Goal: Information Seeking & Learning: Learn about a topic

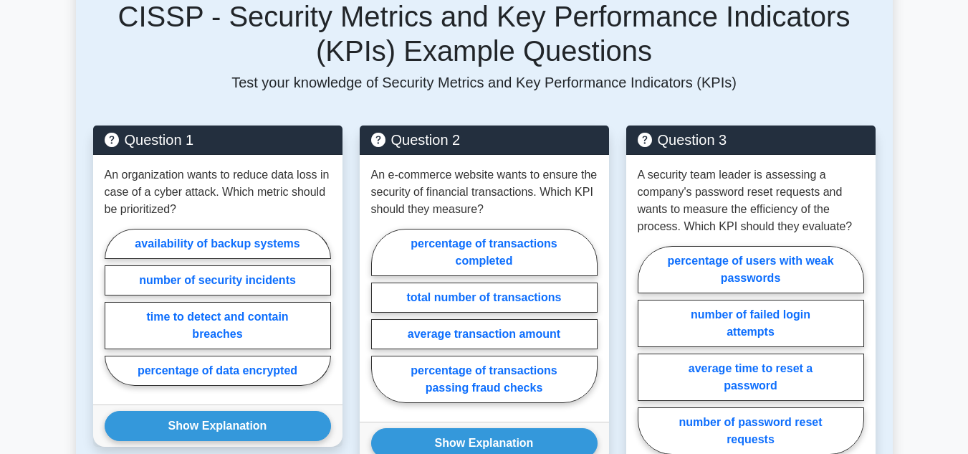
scroll to position [602, 0]
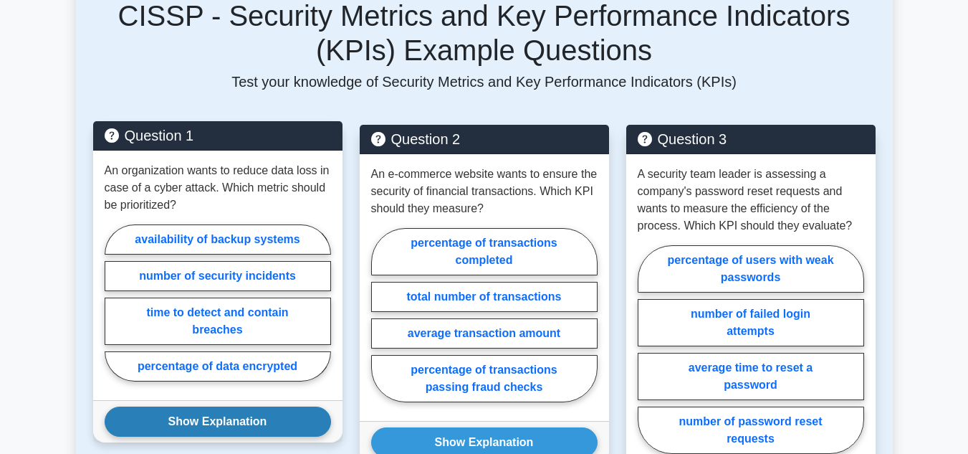
click at [226, 420] on button "Show Explanation" at bounding box center [218, 421] width 226 height 30
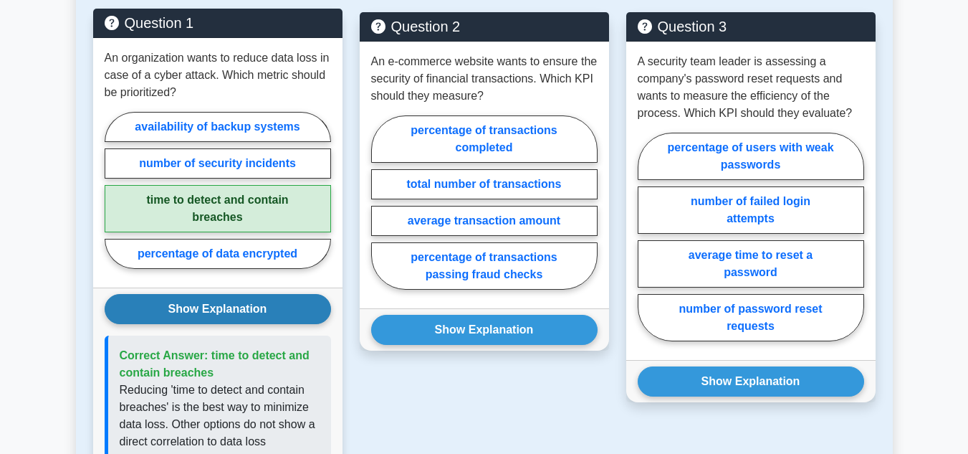
scroll to position [717, 0]
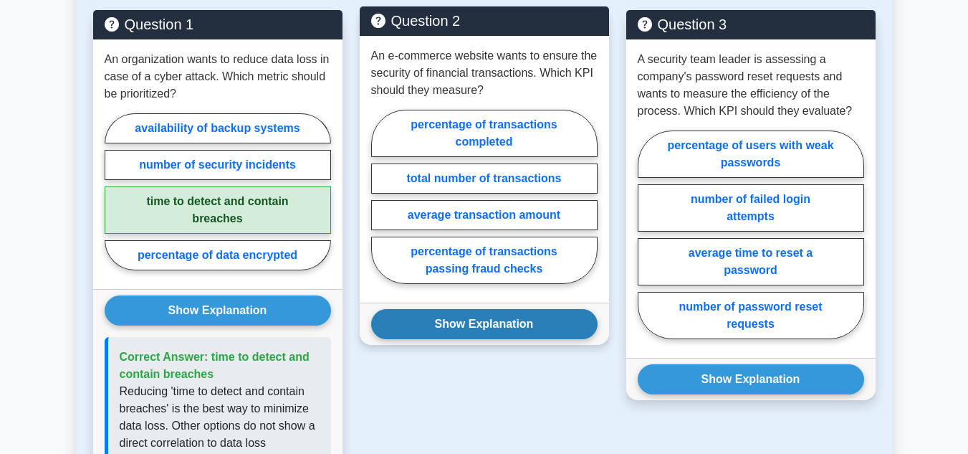
click at [464, 321] on button "Show Explanation" at bounding box center [484, 324] width 226 height 30
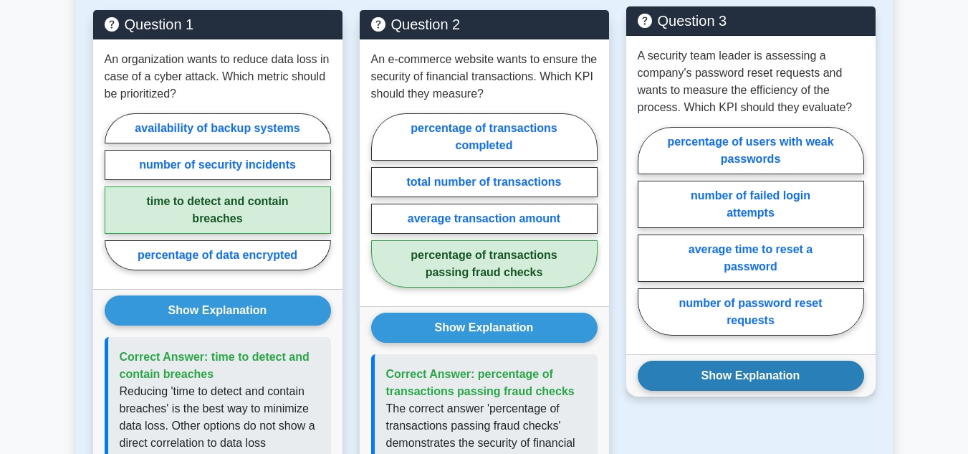
click at [731, 375] on button "Show Explanation" at bounding box center [751, 375] width 226 height 30
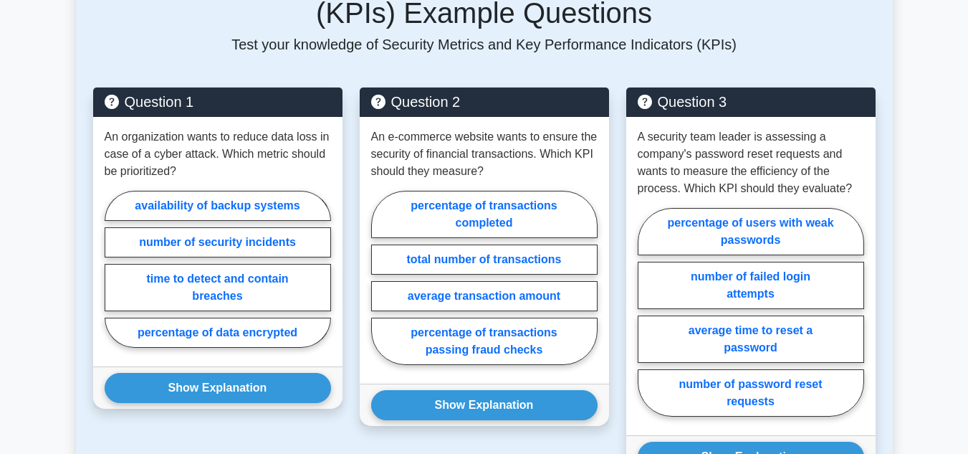
scroll to position [659, 0]
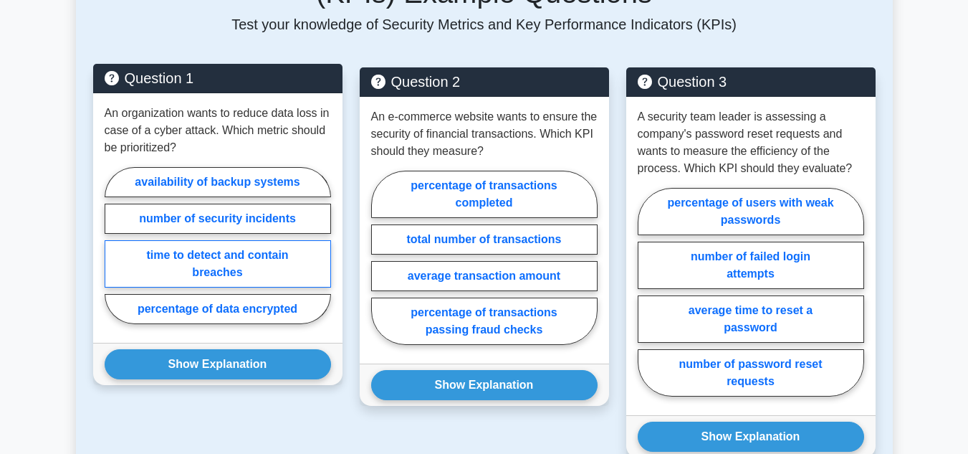
click at [222, 265] on label "time to detect and contain breaches" at bounding box center [218, 263] width 226 height 47
click at [114, 254] on input "time to detect and contain breaches" at bounding box center [109, 249] width 9 height 9
radio input "true"
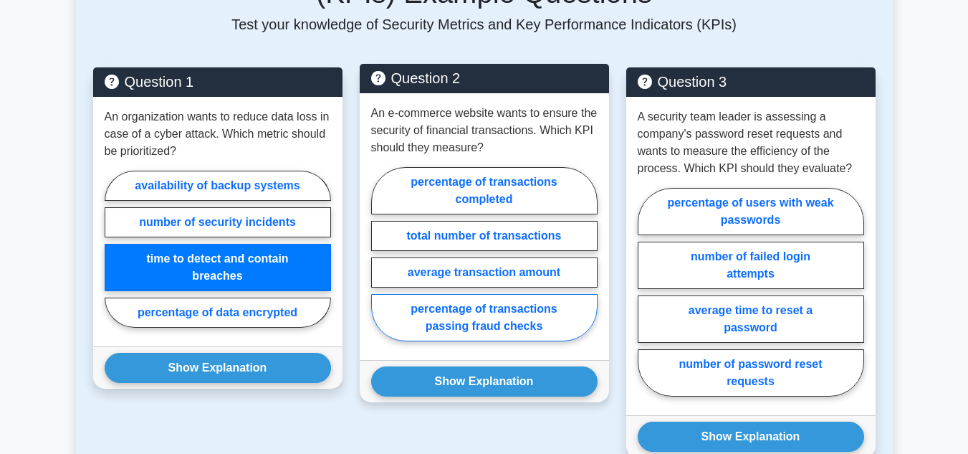
click at [493, 315] on label "percentage of transactions passing fraud checks" at bounding box center [484, 317] width 226 height 47
click at [381, 263] on input "percentage of transactions passing fraud checks" at bounding box center [375, 258] width 9 height 9
radio input "true"
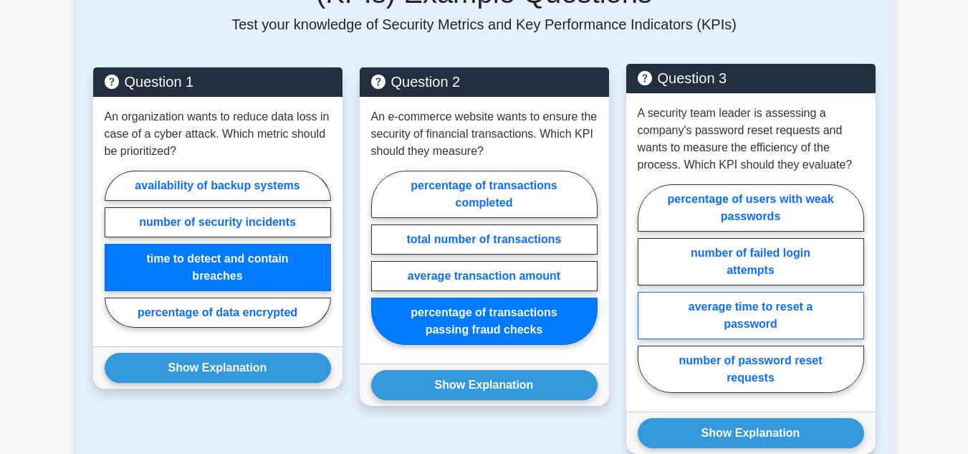
click at [828, 320] on label "average time to reset a password" at bounding box center [751, 315] width 226 height 47
click at [647, 297] on input "average time to reset a password" at bounding box center [642, 292] width 9 height 9
radio input "true"
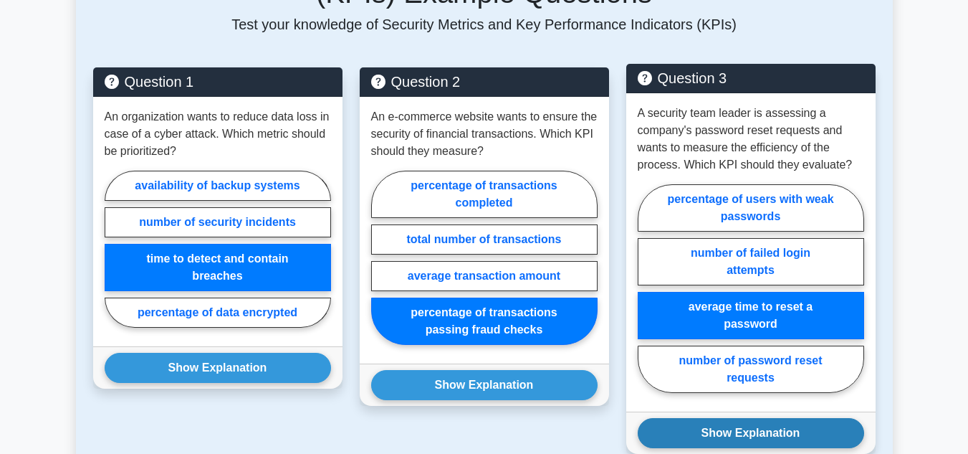
click at [798, 422] on button "Show Explanation" at bounding box center [751, 433] width 226 height 30
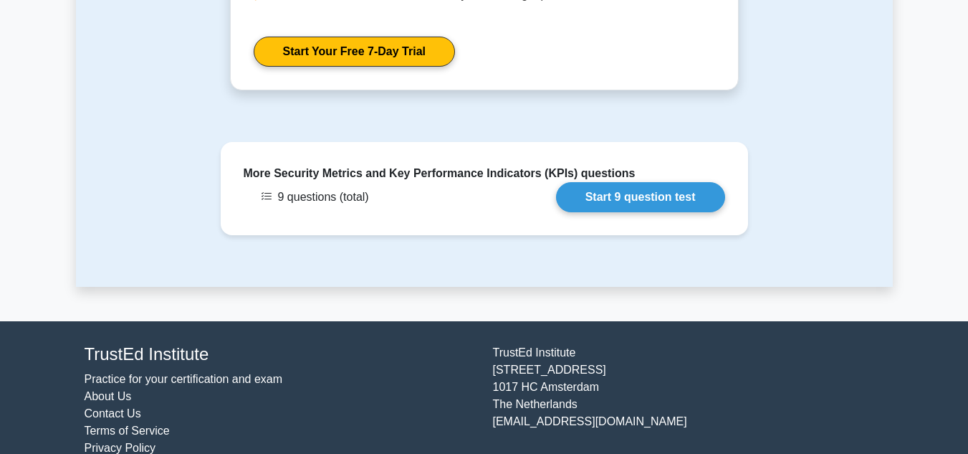
scroll to position [1575, 0]
